Goal: Transaction & Acquisition: Book appointment/travel/reservation

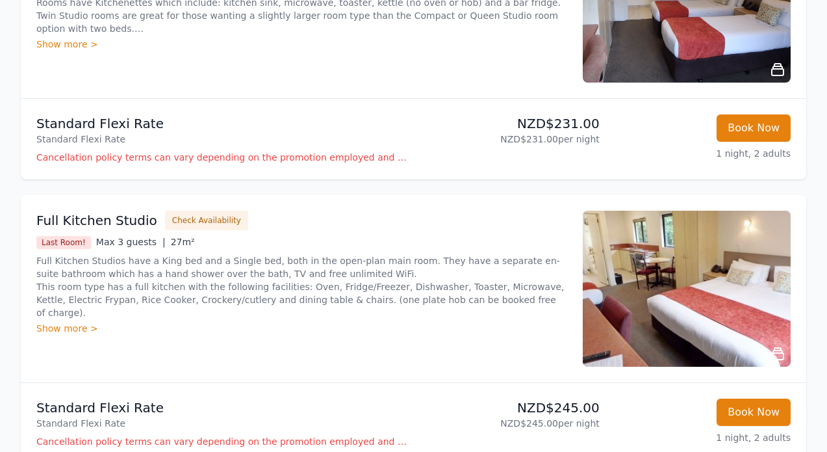
scroll to position [650, 0]
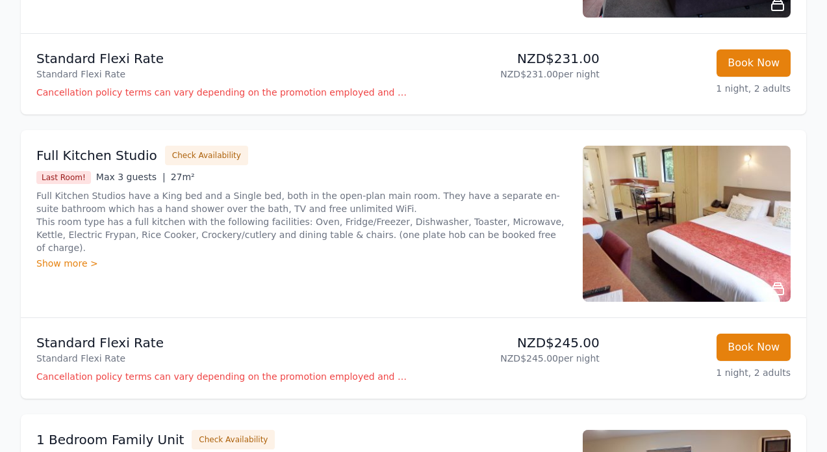
click at [64, 257] on div "Show more >" at bounding box center [301, 263] width 531 height 13
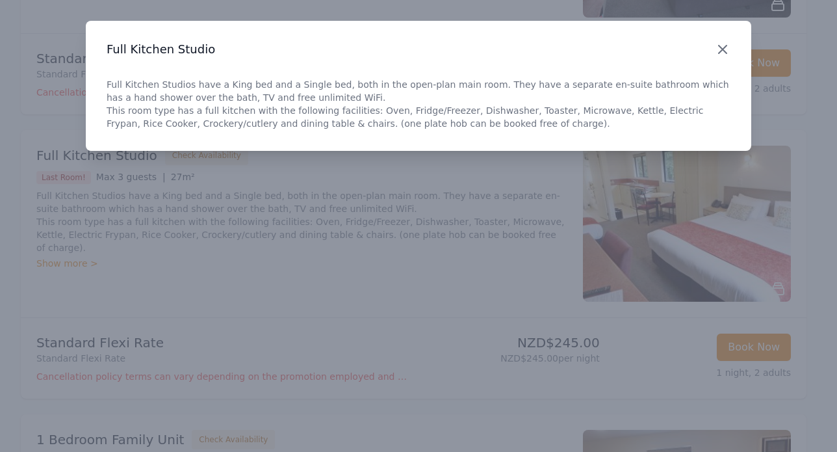
click at [723, 54] on icon "button" at bounding box center [723, 50] width 16 height 16
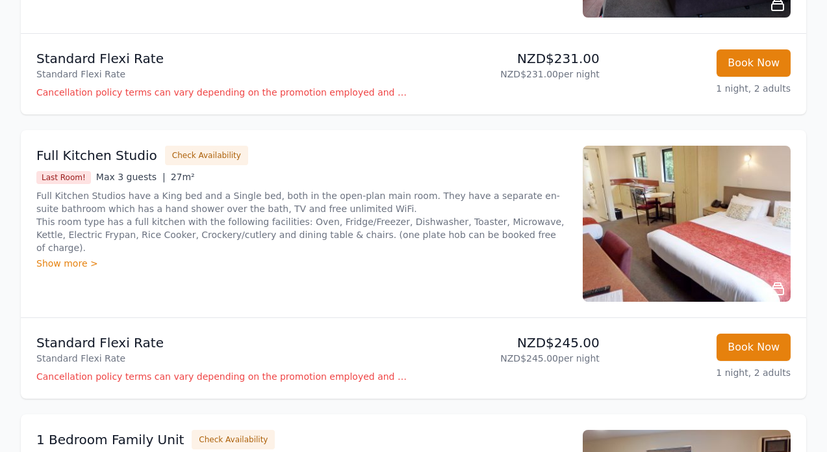
click at [820, 320] on div "Why Book Direct? Best Rate Guaranteed No Booking Fees Exclusive Perks Learn mor…" at bounding box center [413, 77] width 827 height 1370
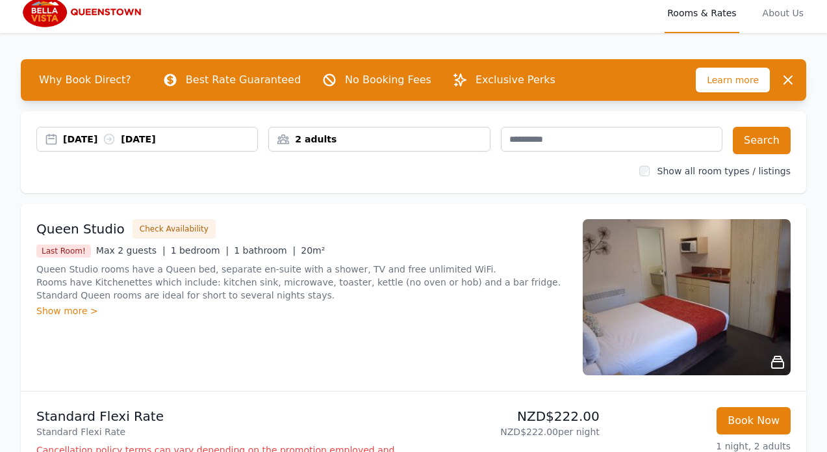
scroll to position [0, 0]
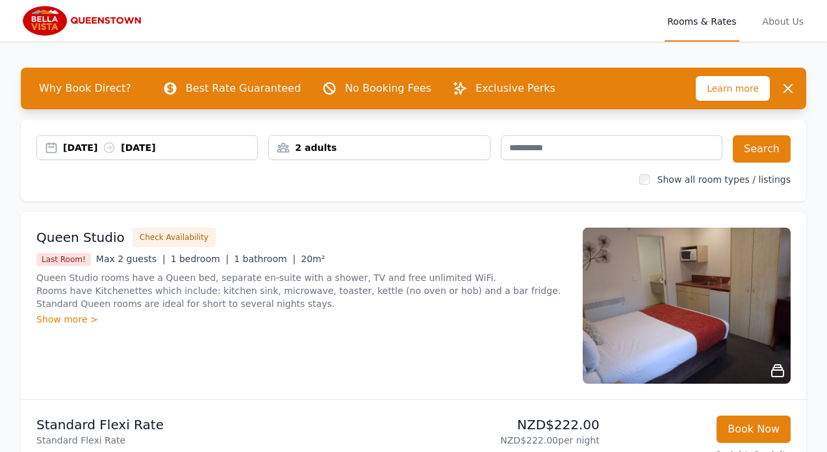
click at [55, 21] on img at bounding box center [83, 20] width 125 height 31
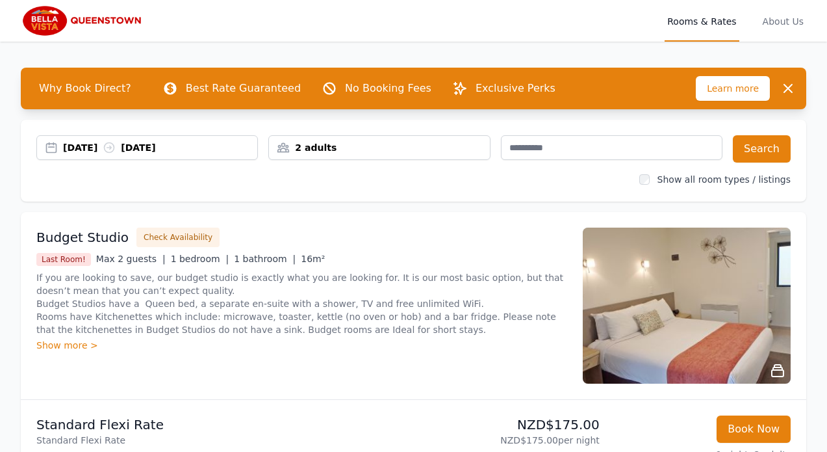
click at [80, 148] on div "05 Oct 2025 06 Oct 2025" at bounding box center [160, 147] width 194 height 13
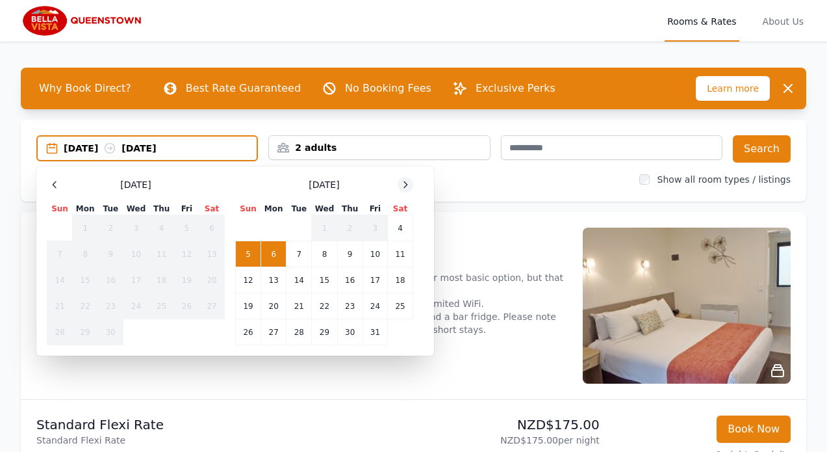
click at [406, 187] on icon at bounding box center [405, 184] width 3 height 6
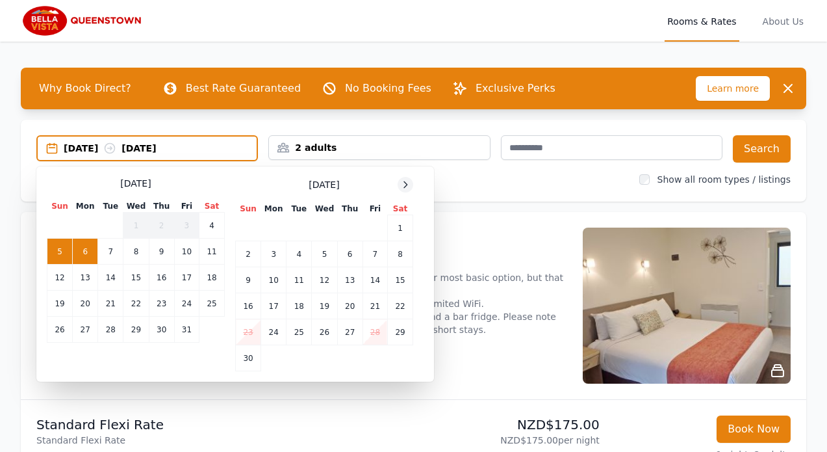
click at [406, 187] on icon at bounding box center [405, 184] width 3 height 6
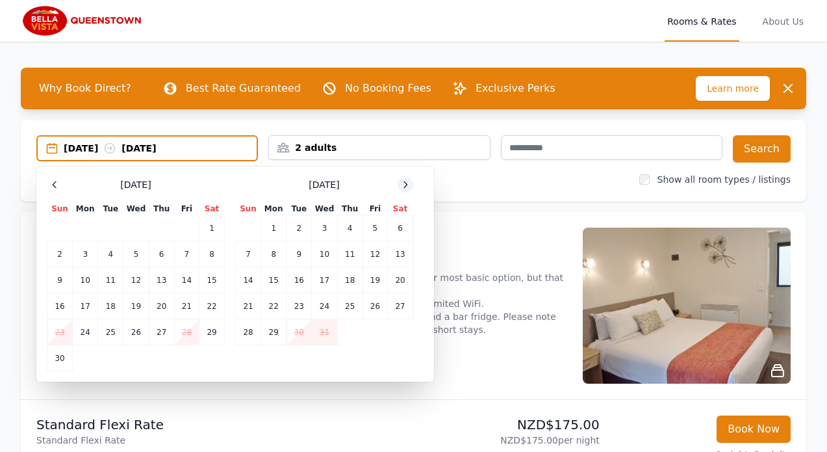
click at [406, 187] on icon at bounding box center [405, 184] width 3 height 6
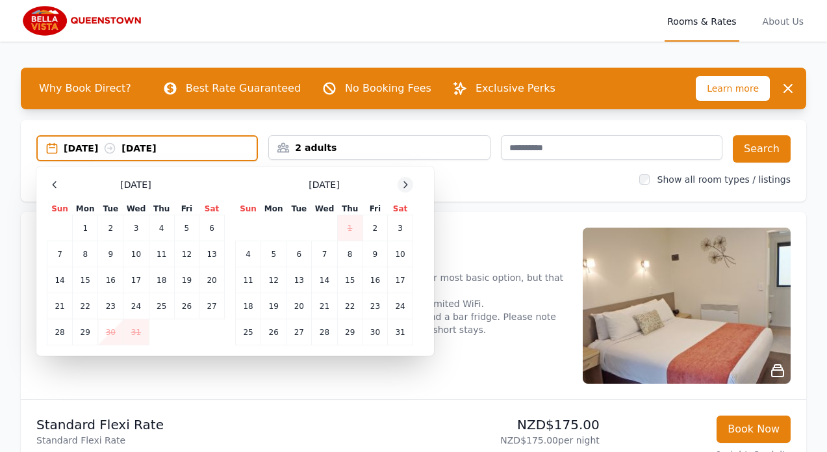
click at [406, 187] on icon at bounding box center [405, 184] width 3 height 6
click at [300, 228] on td "3" at bounding box center [299, 228] width 25 height 26
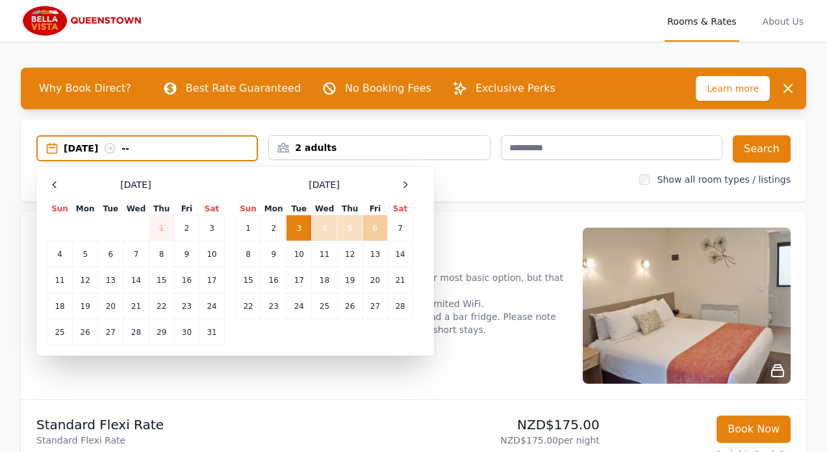
click at [369, 231] on td "6" at bounding box center [375, 228] width 25 height 26
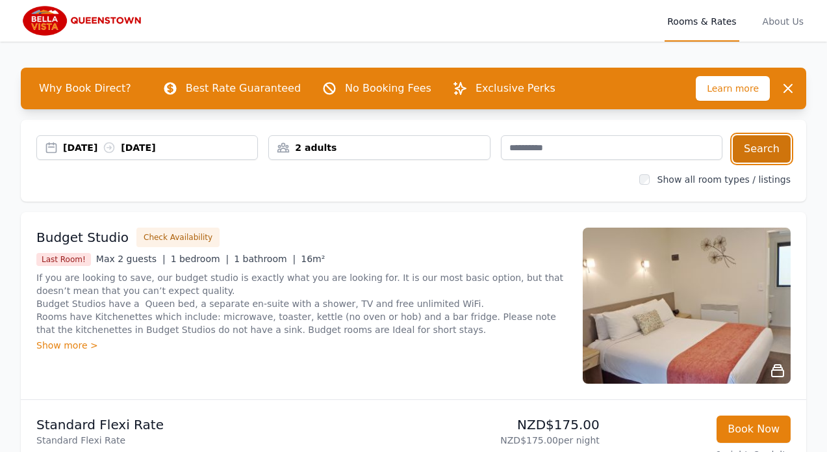
click at [761, 151] on button "Search" at bounding box center [762, 148] width 58 height 27
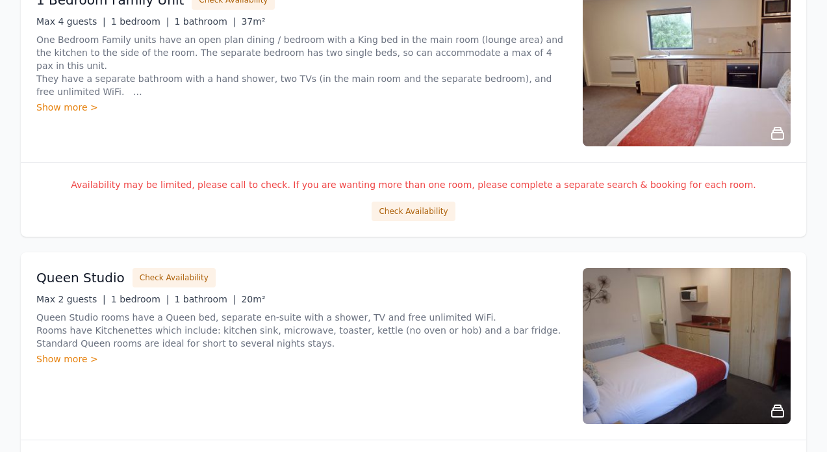
scroll to position [1816, 0]
